Goal: Communication & Community: Answer question/provide support

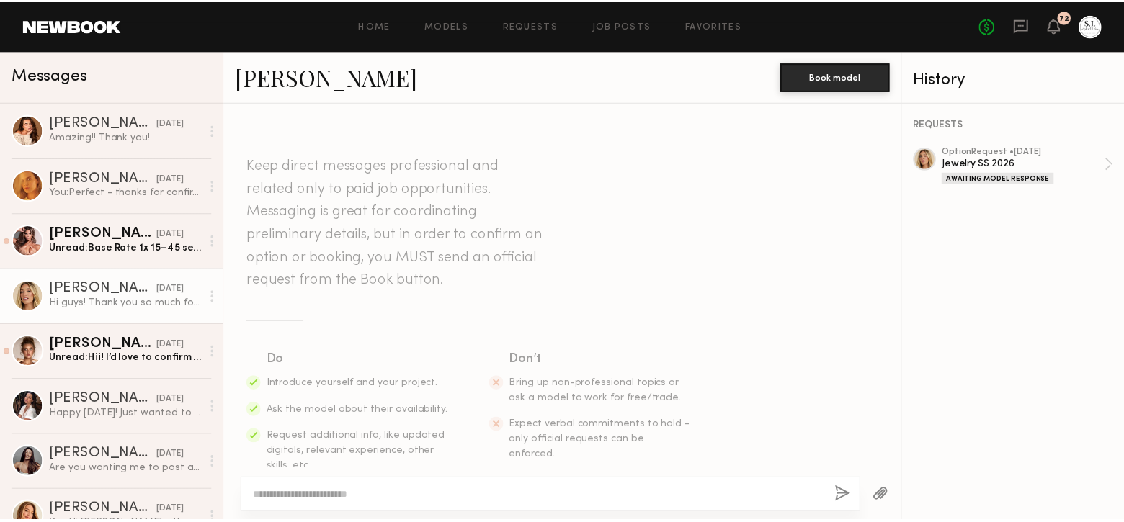
scroll to position [1015, 0]
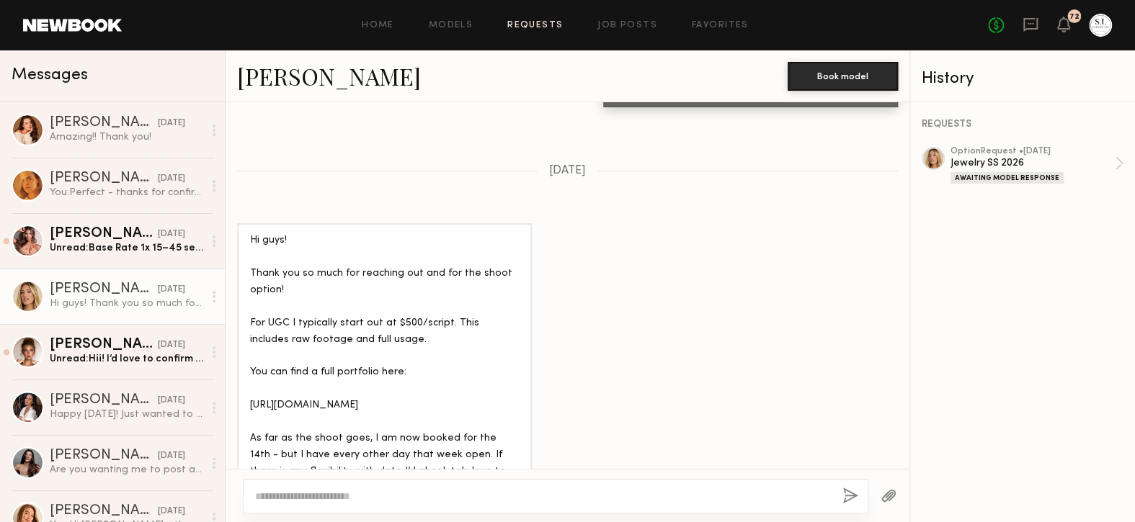
click at [531, 27] on link "Requests" at bounding box center [534, 25] width 55 height 9
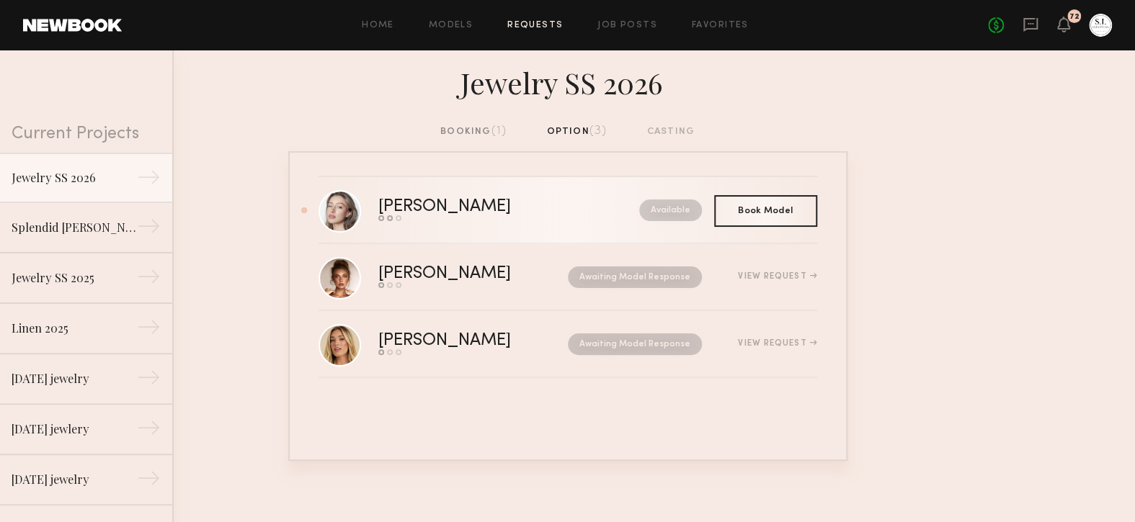
click at [416, 200] on div "[PERSON_NAME]" at bounding box center [476, 207] width 197 height 17
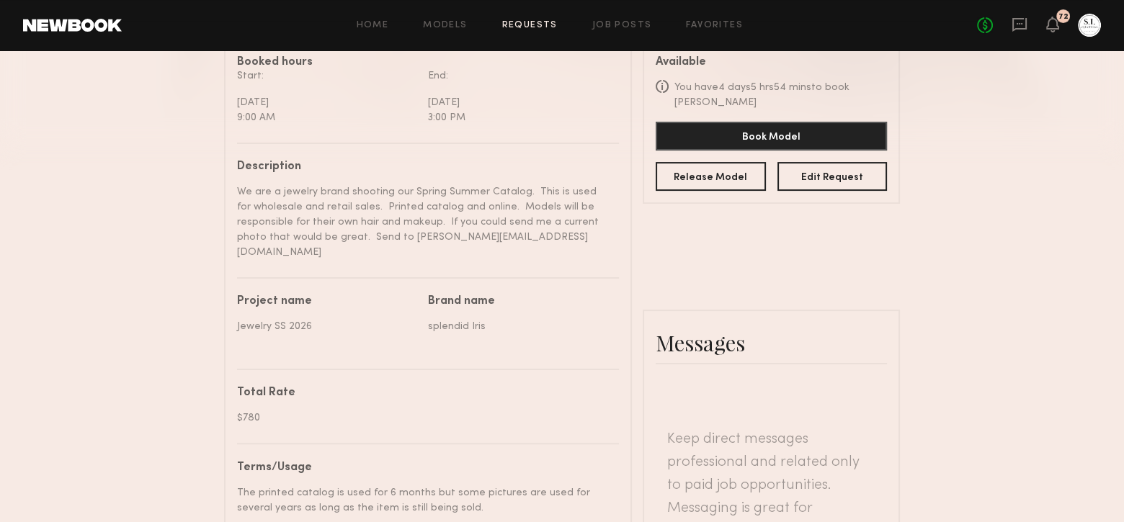
scroll to position [504, 0]
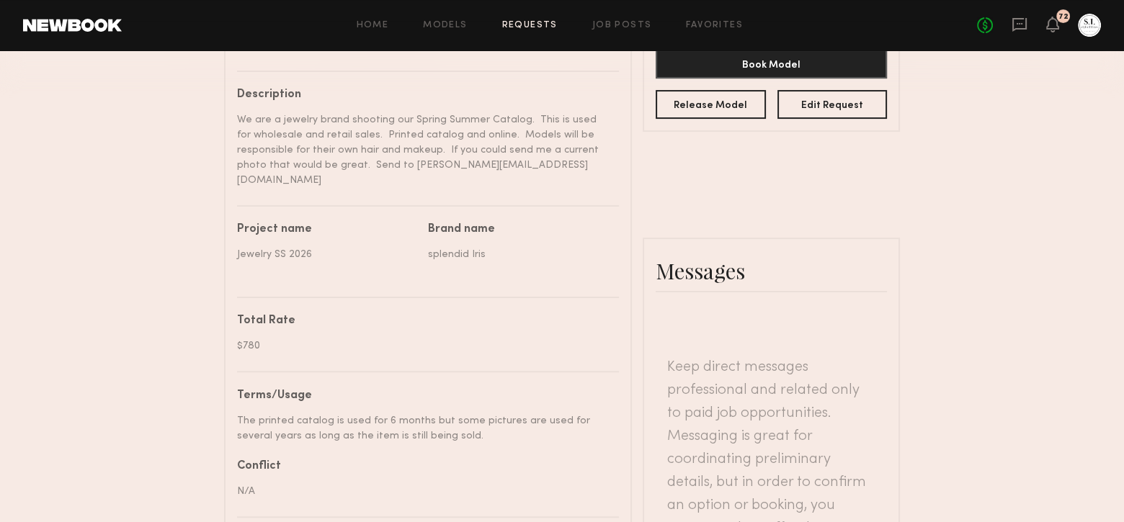
click at [730, 359] on header "Keep direct messages professional and related only to paid job opportunities. M…" at bounding box center [771, 460] width 208 height 208
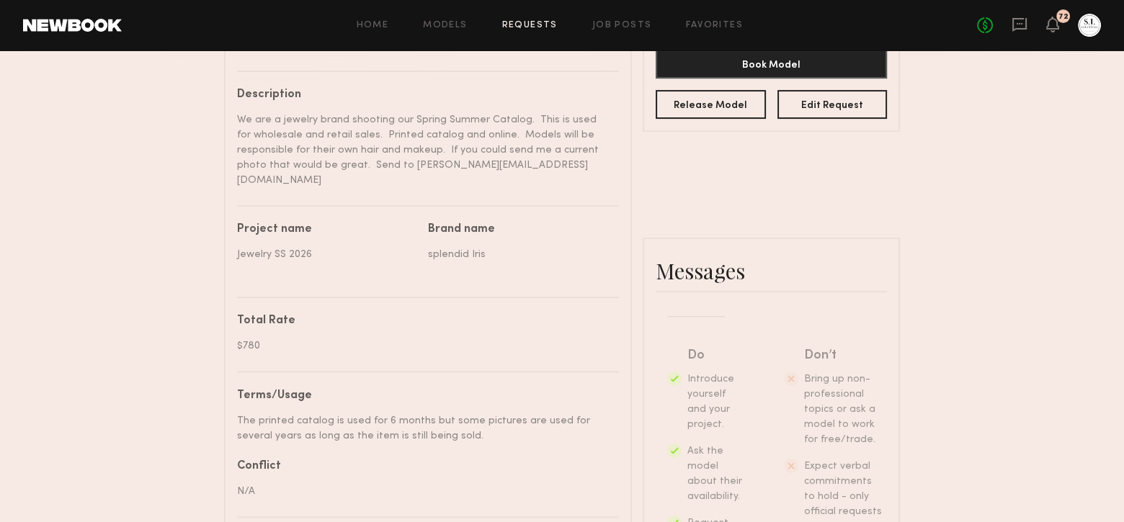
scroll to position [279, 0]
click at [691, 259] on div "Messages" at bounding box center [771, 271] width 231 height 29
click at [687, 246] on div "Messages" at bounding box center [771, 271] width 254 height 65
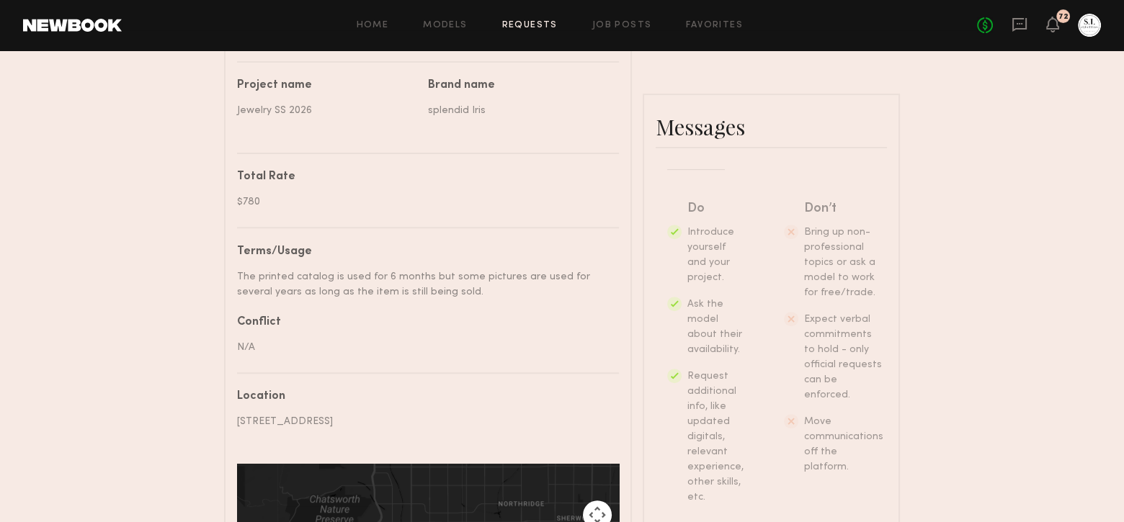
scroll to position [793, 0]
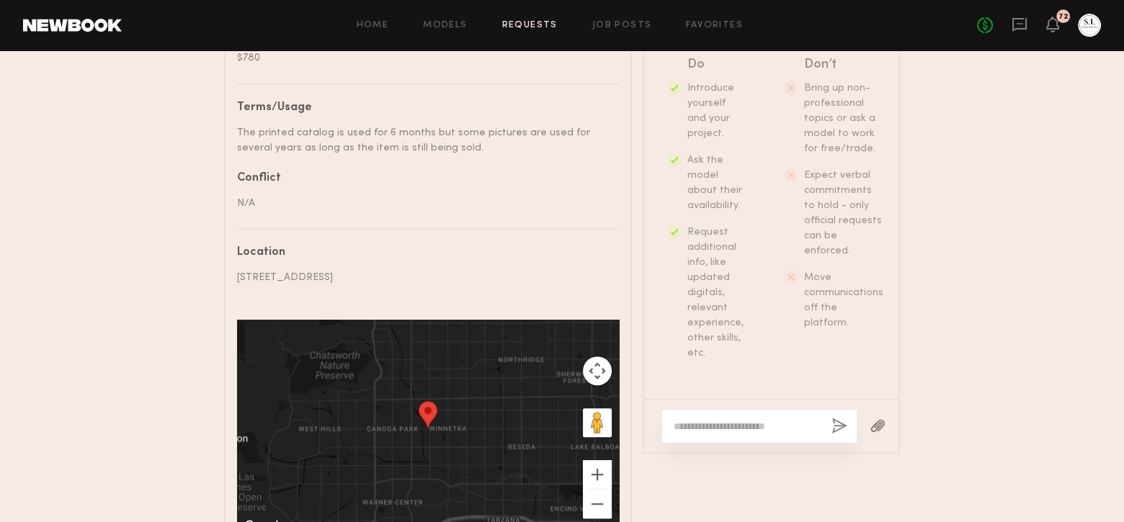
click at [766, 420] on textarea at bounding box center [747, 426] width 146 height 14
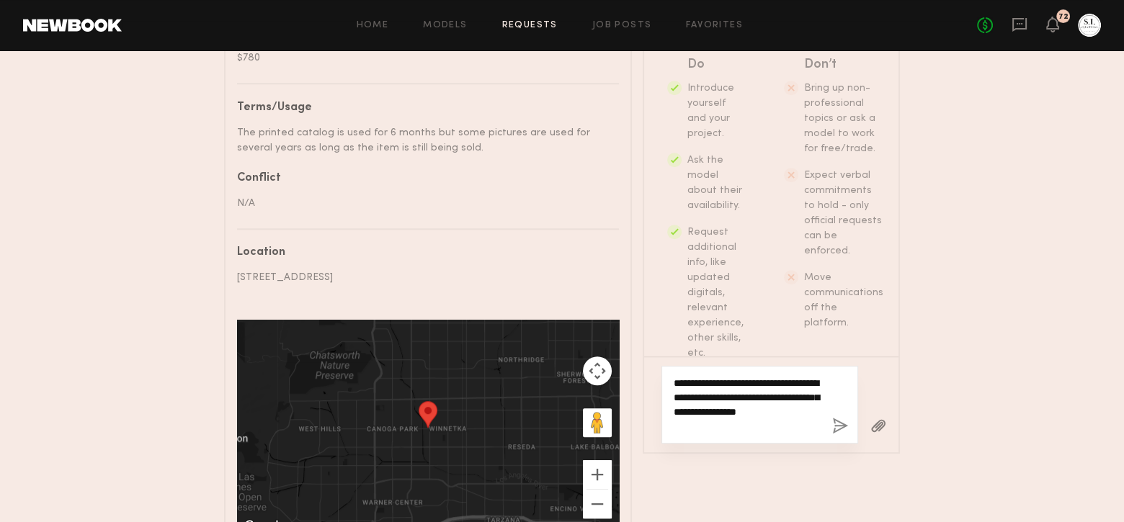
type textarea "**********"
click at [836, 418] on button "button" at bounding box center [840, 427] width 16 height 18
